Goal: Task Accomplishment & Management: Manage account settings

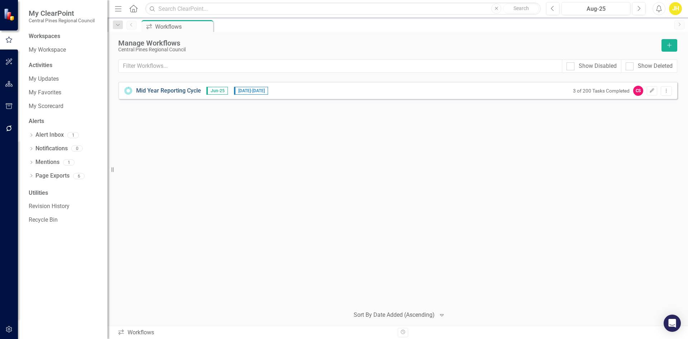
click at [150, 94] on link "Mid Year Reporting Cycle" at bounding box center [168, 91] width 65 height 8
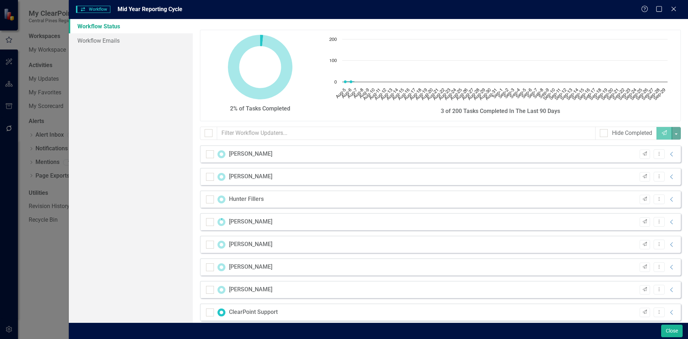
checkbox input "false"
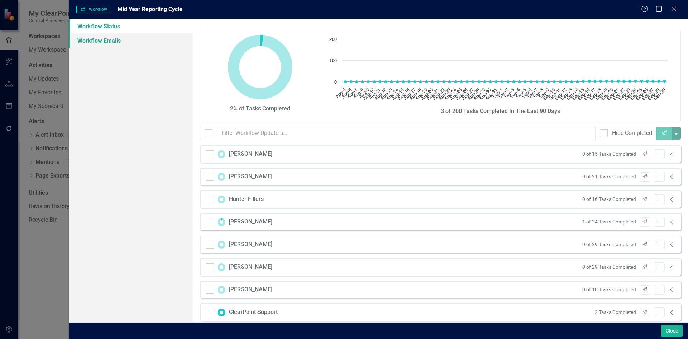
click at [114, 38] on link "Workflow Emails" at bounding box center [131, 40] width 124 height 14
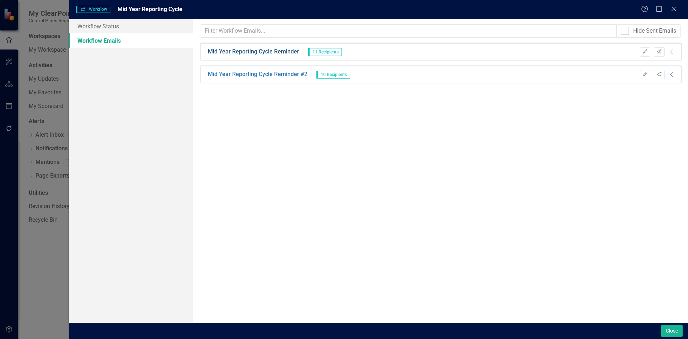
click at [231, 49] on link "Mid Year Reporting Cycle Reminder" at bounding box center [253, 52] width 91 height 8
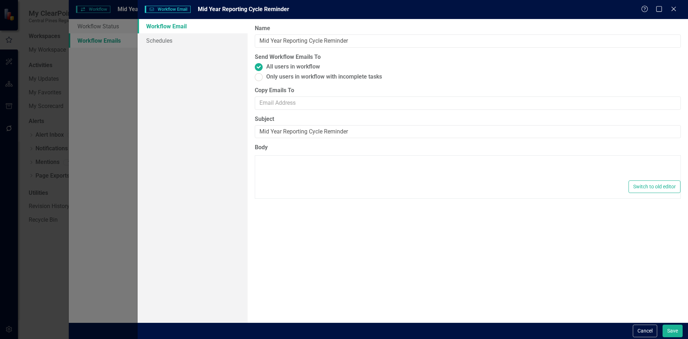
type textarea "<p>Dear {FirstName},</p> <p>Please log into ClearPoint and update the following…"
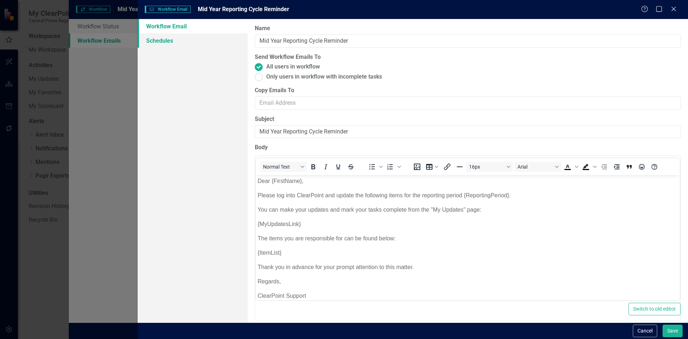
click at [169, 37] on link "Schedules" at bounding box center [193, 40] width 110 height 14
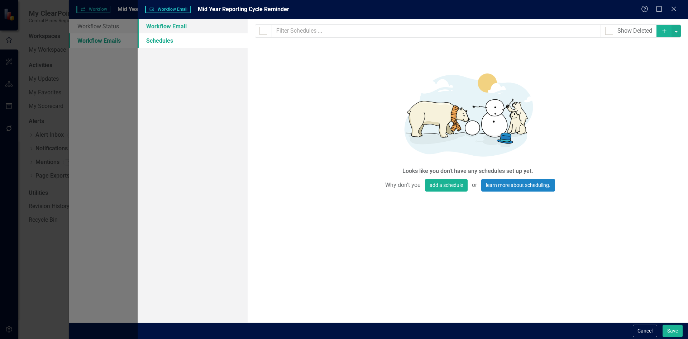
click at [176, 23] on link "Workflow Email" at bounding box center [193, 26] width 110 height 14
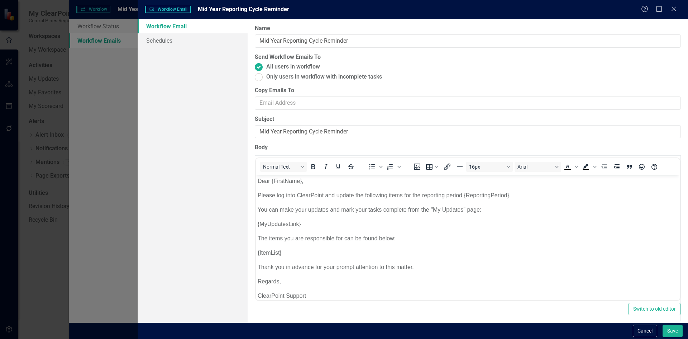
click at [668, 9] on div "Help Maximize Close" at bounding box center [661, 9] width 40 height 8
click at [670, 10] on icon "Close" at bounding box center [673, 8] width 9 height 7
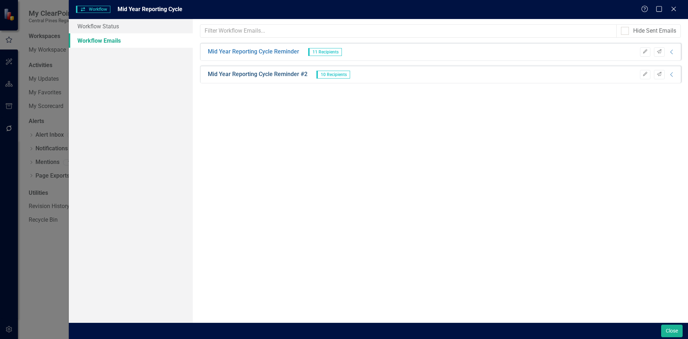
click at [286, 72] on link "Mid Year Reporting Cycle Reminder #2" at bounding box center [258, 74] width 100 height 8
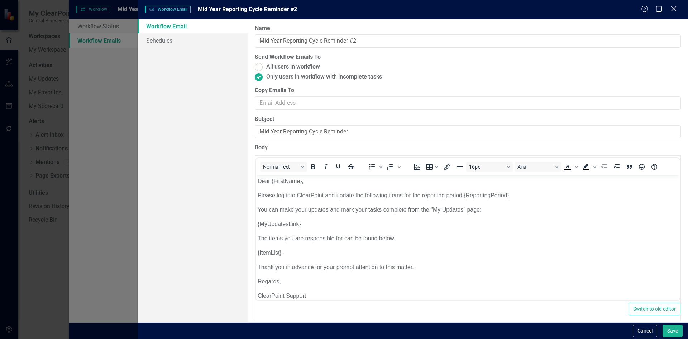
click at [676, 11] on icon at bounding box center [673, 8] width 5 height 5
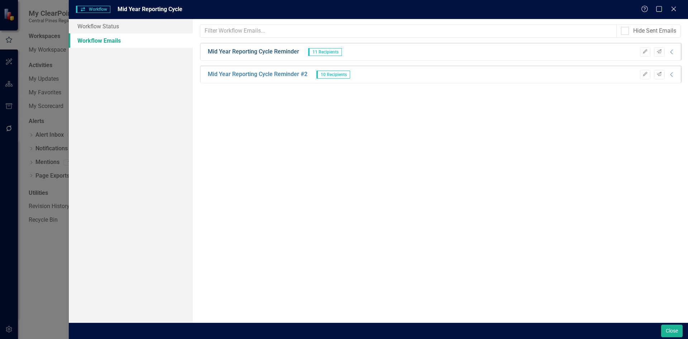
click at [252, 49] on link "Mid Year Reporting Cycle Reminder" at bounding box center [253, 52] width 91 height 8
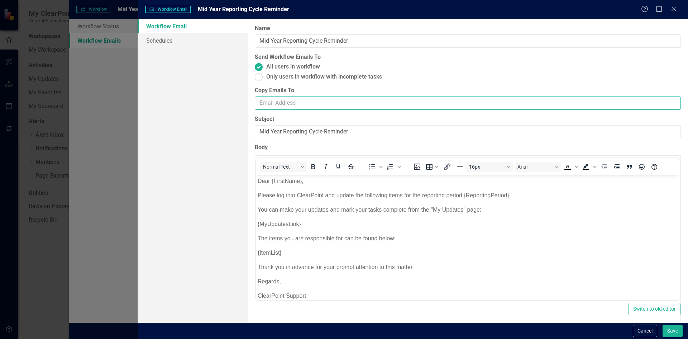
click at [301, 103] on input "Copy Emails To" at bounding box center [468, 102] width 426 height 13
click at [308, 89] on label "Copy Emails To" at bounding box center [468, 90] width 426 height 8
click at [308, 96] on input "Copy Emails To" at bounding box center [468, 102] width 426 height 13
click at [292, 101] on input "Copy Emails To" at bounding box center [468, 102] width 426 height 13
type input "[EMAIL_ADDRESS][DOMAIN_NAME]"
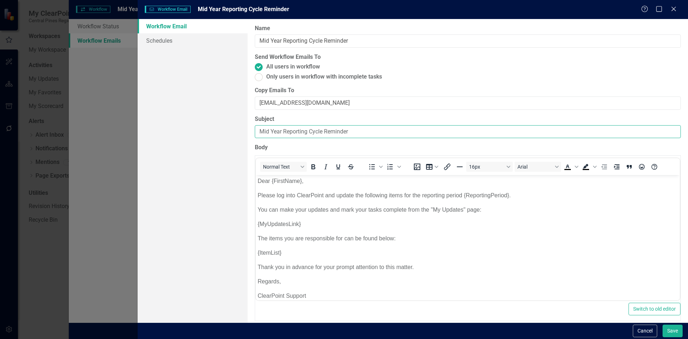
click at [261, 130] on input "Mid Year Reporting Cycle Reminder" at bounding box center [468, 131] width 426 height 13
type input "Strategic Plan - Mid Year Reporting Cycle Reminder"
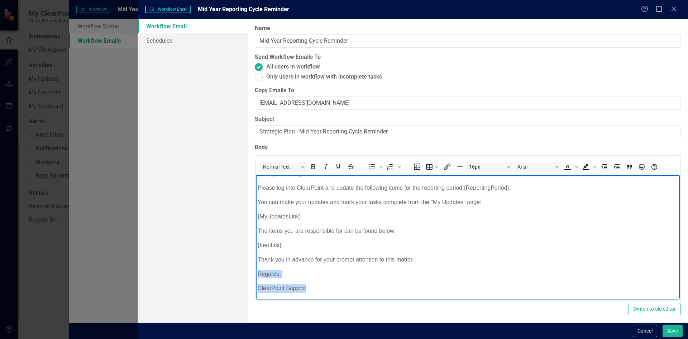
drag, startPoint x: 308, startPoint y: 287, endPoint x: 273, endPoint y: 273, distance: 37.7
click at [257, 271] on body "Dear {FirstName}, Please log into ClearPoint and update the following items for…" at bounding box center [468, 233] width 424 height 133
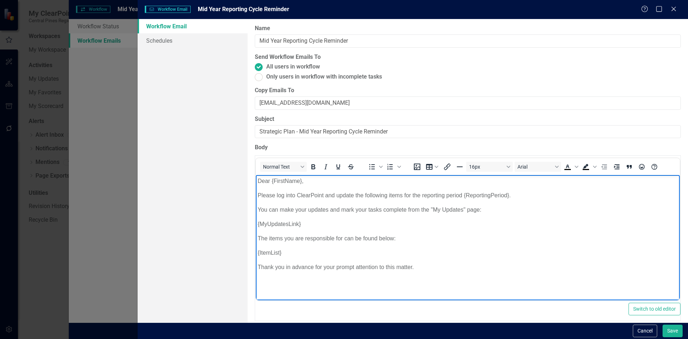
click at [276, 282] on html "Dear {FirstName}, Please log into ClearPoint and update the following items for…" at bounding box center [468, 229] width 424 height 108
drag, startPoint x: 270, startPoint y: 180, endPoint x: 256, endPoint y: 180, distance: 14.0
click at [256, 180] on body "Dear {FirstName}, Please log into ClearPoint and update the following items for…" at bounding box center [468, 229] width 424 height 108
drag, startPoint x: 415, startPoint y: 267, endPoint x: 259, endPoint y: 277, distance: 157.0
click at [259, 277] on body "{FirstName}, Please log into ClearPoint and update the following items for the …" at bounding box center [468, 229] width 424 height 108
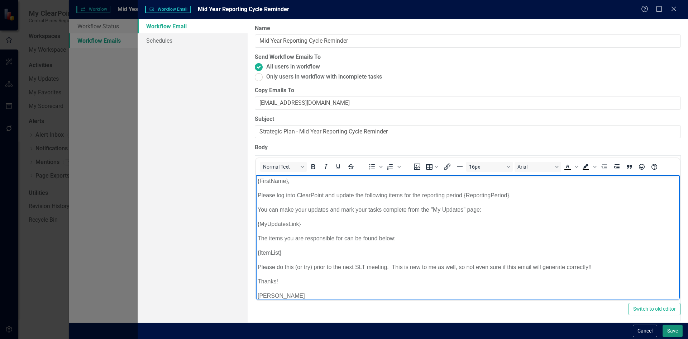
click at [670, 329] on button "Save" at bounding box center [673, 330] width 20 height 13
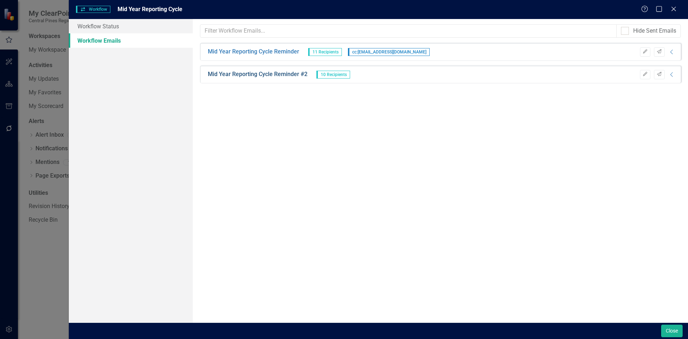
click at [278, 75] on link "Mid Year Reporting Cycle Reminder #2" at bounding box center [258, 74] width 100 height 8
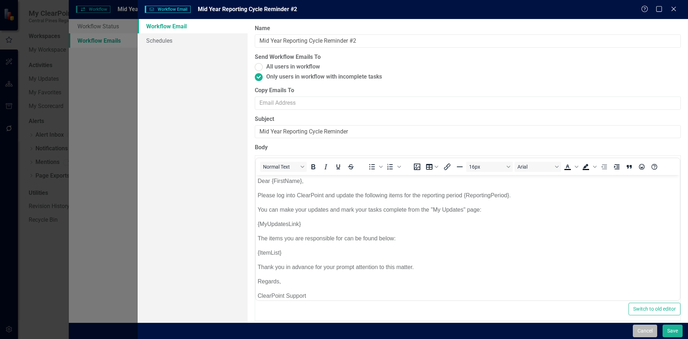
click at [636, 332] on button "Cancel" at bounding box center [645, 330] width 24 height 13
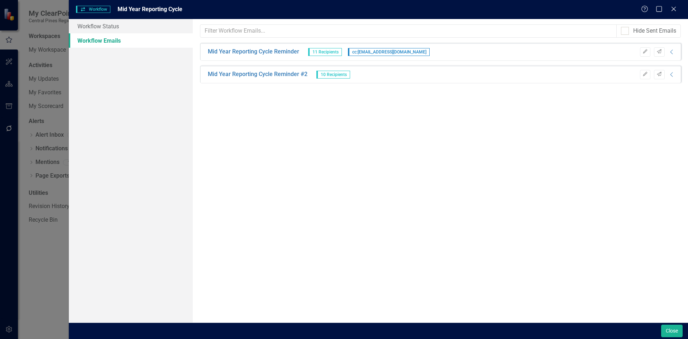
click at [113, 40] on link "Workflow Emails" at bounding box center [131, 40] width 124 height 14
click at [282, 53] on link "Mid Year Reporting Cycle Reminder" at bounding box center [253, 52] width 91 height 8
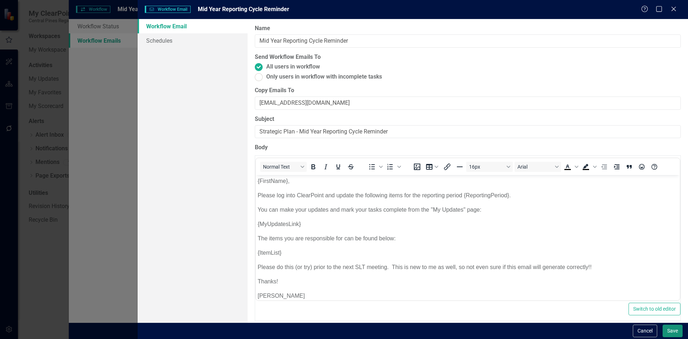
click at [674, 329] on button "Save" at bounding box center [673, 330] width 20 height 13
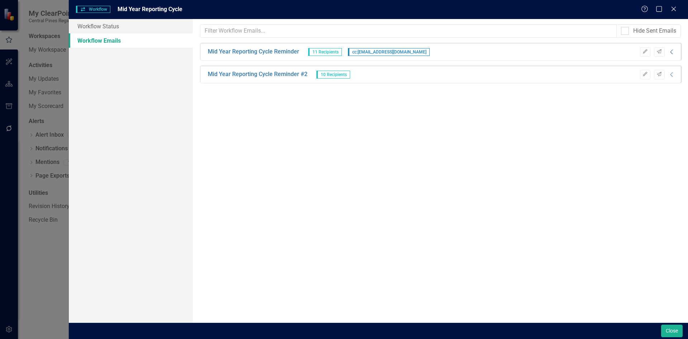
click at [673, 53] on icon "Collapse" at bounding box center [671, 52] width 7 height 6
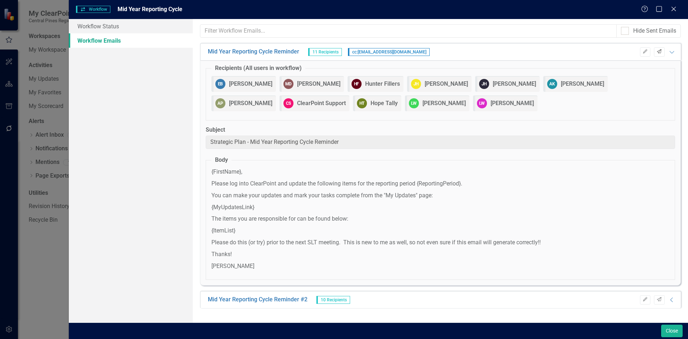
click at [659, 51] on icon "Send" at bounding box center [659, 51] width 5 height 4
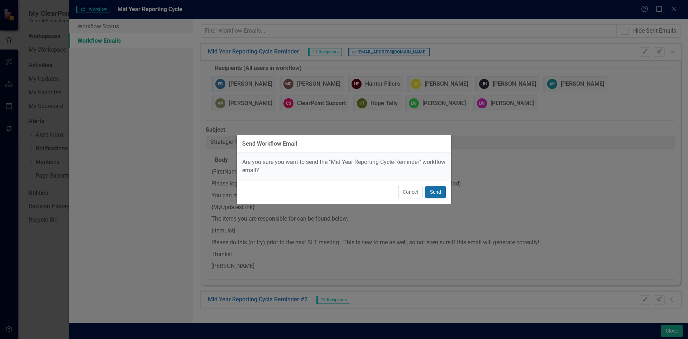
click at [432, 193] on button "Send" at bounding box center [435, 192] width 20 height 13
